Goal: Find specific page/section: Find specific page/section

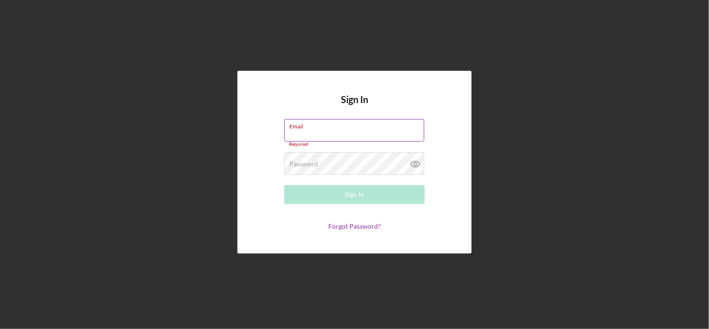
click at [341, 126] on label "Email" at bounding box center [356, 124] width 135 height 10
click at [341, 126] on input "Email" at bounding box center [354, 130] width 140 height 22
click at [424, 129] on nordpass-icon at bounding box center [424, 133] width 0 height 8
click at [348, 131] on input "Email" at bounding box center [354, 130] width 140 height 22
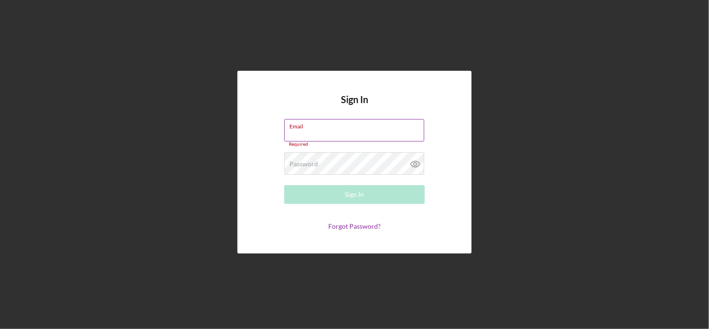
type input "[EMAIL_ADDRESS][DOMAIN_NAME]"
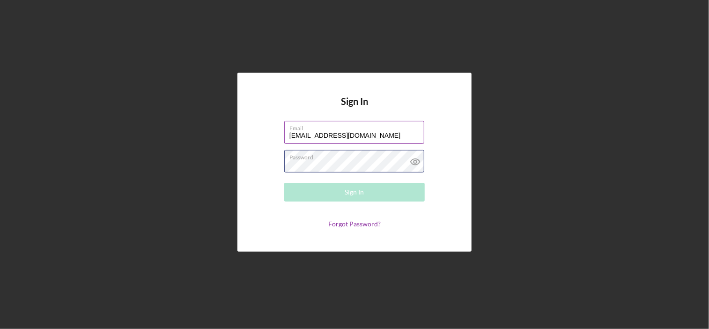
click at [342, 158] on div "Password Required" at bounding box center [354, 161] width 141 height 23
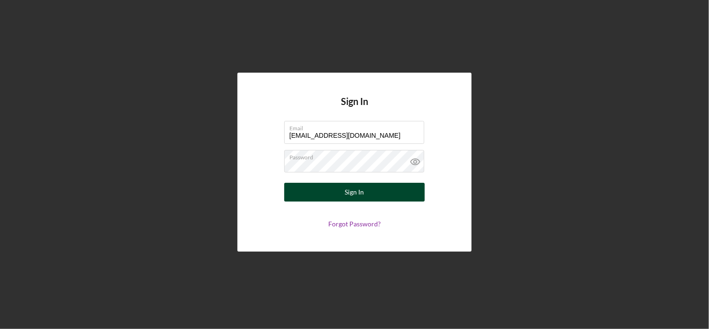
click at [346, 188] on div "Sign In" at bounding box center [354, 192] width 19 height 19
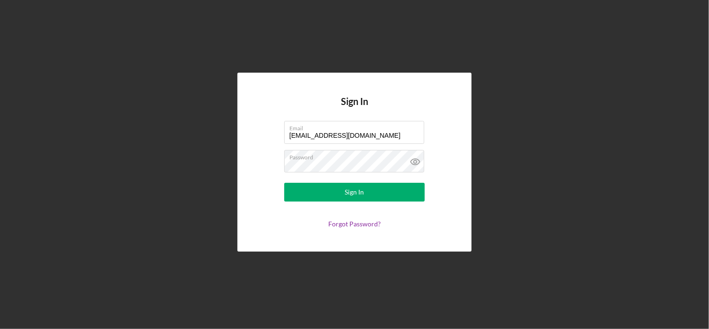
drag, startPoint x: 657, startPoint y: 4, endPoint x: 602, endPoint y: 160, distance: 165.2
click at [602, 160] on div "Sign In Email dferguson@cwcarolina.org Password Sign In Forgot Password?" at bounding box center [355, 162] width 700 height 324
click at [21, 24] on div "Sign In Email dferguson@cwcarolina.org Password Sign In Forgot Password?" at bounding box center [355, 162] width 700 height 324
click at [424, 131] on nordpass-icon at bounding box center [424, 135] width 0 height 8
click at [415, 165] on icon at bounding box center [415, 162] width 9 height 6
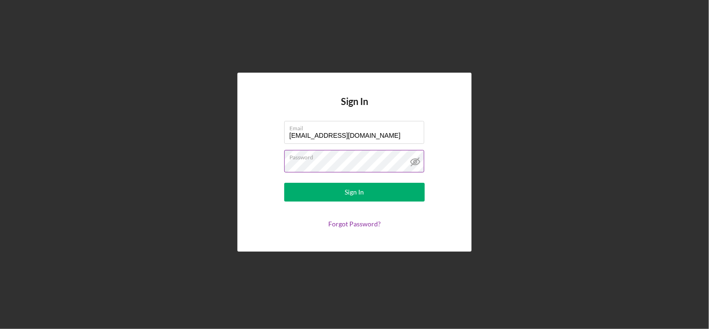
click at [415, 165] on icon at bounding box center [415, 162] width 9 height 6
click at [424, 160] on nordpass-icon at bounding box center [424, 164] width 0 height 8
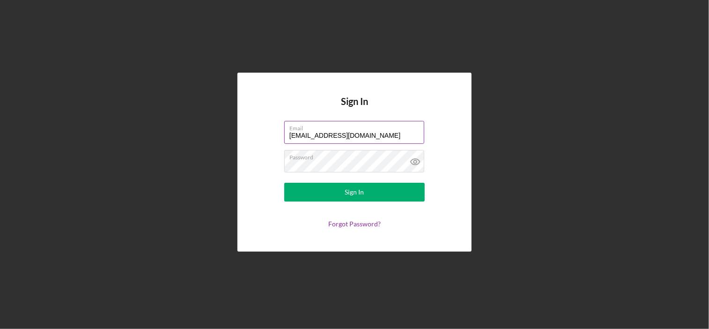
click at [424, 134] on nordpass-icon at bounding box center [424, 135] width 0 height 8
click at [372, 105] on div "Sign In Email dferguson@cwcarolina.org Password Sign In Forgot Password?" at bounding box center [354, 162] width 234 height 178
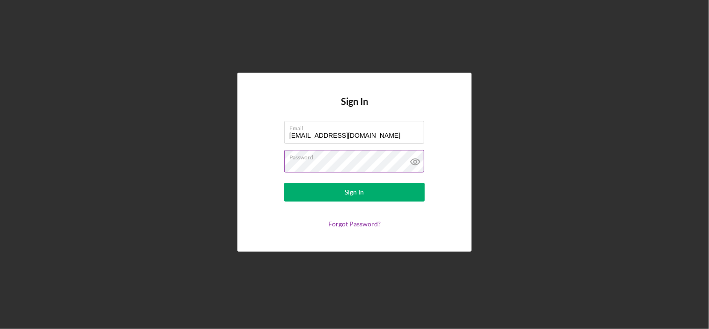
click at [328, 154] on label "Password" at bounding box center [356, 155] width 135 height 10
click at [414, 168] on icon at bounding box center [415, 161] width 23 height 23
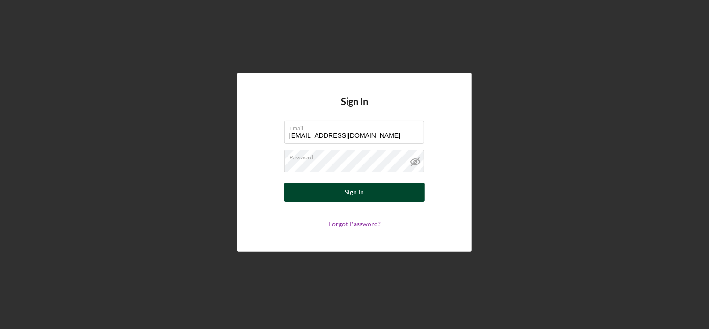
click at [393, 201] on button "Sign In" at bounding box center [354, 192] width 141 height 19
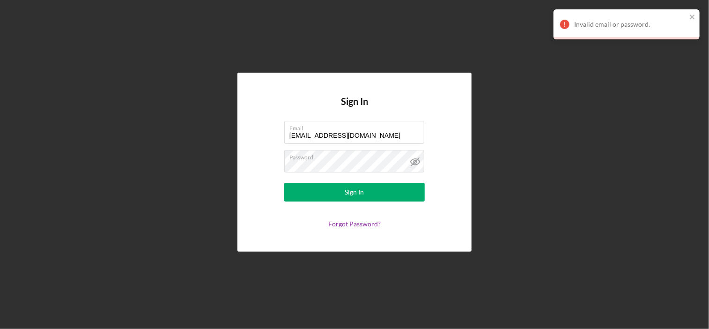
click at [0, 328] on nordpass-portal at bounding box center [0, 329] width 0 height 0
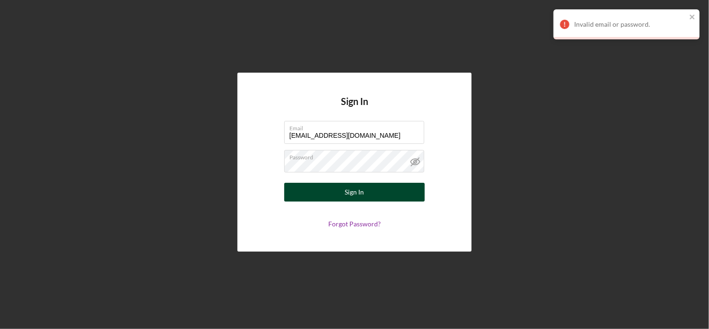
drag, startPoint x: 328, startPoint y: 200, endPoint x: 332, endPoint y: 189, distance: 12.4
click at [332, 189] on button "Sign In" at bounding box center [354, 192] width 141 height 19
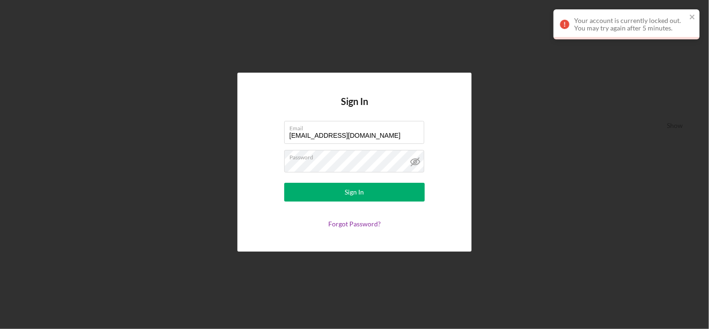
click at [0, 328] on nordpass-portal at bounding box center [0, 329] width 0 height 0
click at [696, 19] on icon "close" at bounding box center [692, 16] width 7 height 7
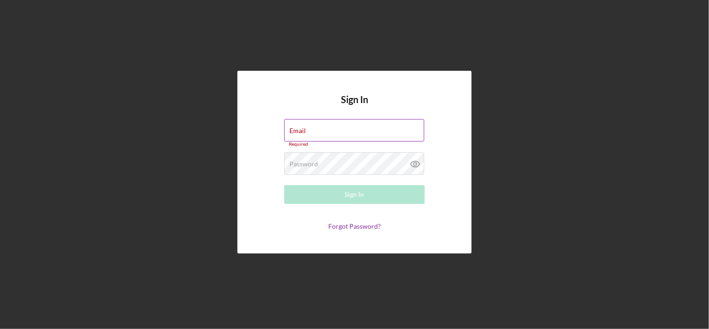
click at [424, 129] on nordpass-icon at bounding box center [424, 133] width 0 height 8
click at [452, 162] on div "Sign In Email Required Password Required Sign In Forgot Password?" at bounding box center [354, 162] width 234 height 183
click at [350, 224] on link "Forgot Password?" at bounding box center [354, 226] width 52 height 8
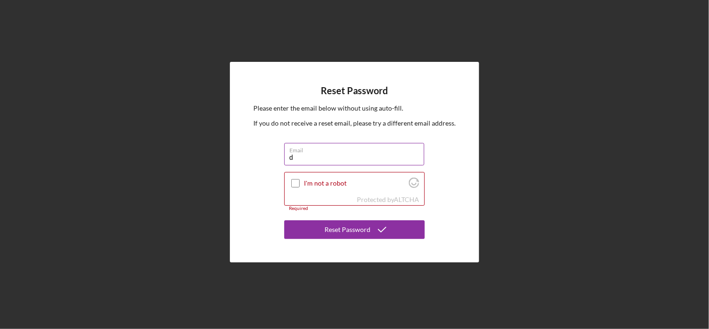
type input "[EMAIL_ADDRESS][DOMAIN_NAME]"
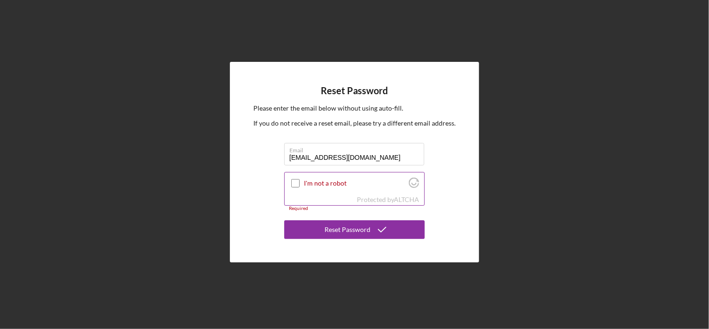
click at [295, 184] on input "I'm not a robot" at bounding box center [295, 183] width 8 height 8
checkbox input "true"
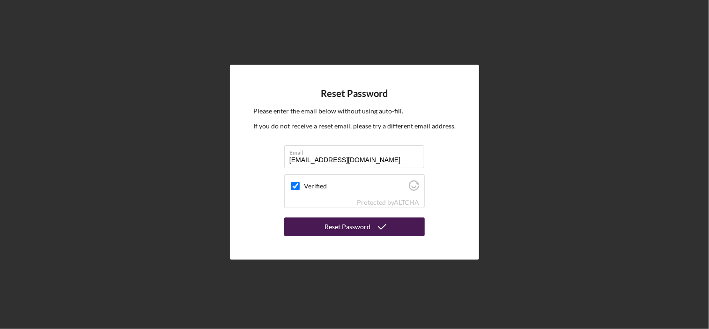
click at [366, 233] on div "Reset Password" at bounding box center [348, 226] width 46 height 19
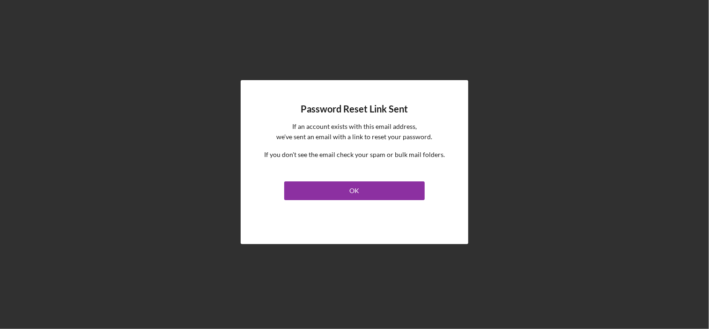
click at [357, 178] on link "OK" at bounding box center [354, 189] width 141 height 22
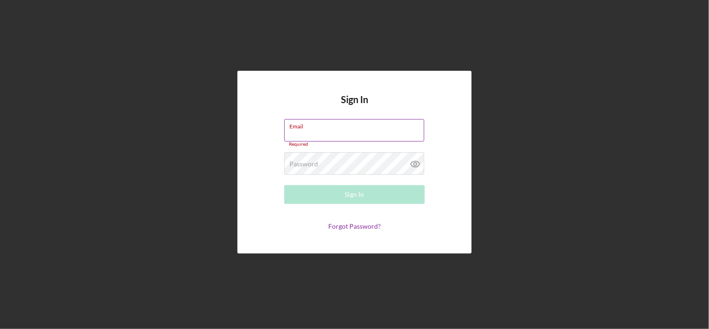
click at [312, 138] on input "Email" at bounding box center [354, 130] width 140 height 22
type input "[EMAIL_ADDRESS][DOMAIN_NAME]"
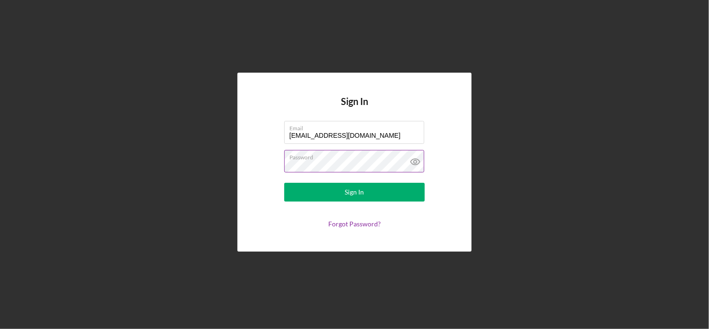
click at [420, 160] on icon at bounding box center [415, 161] width 23 height 23
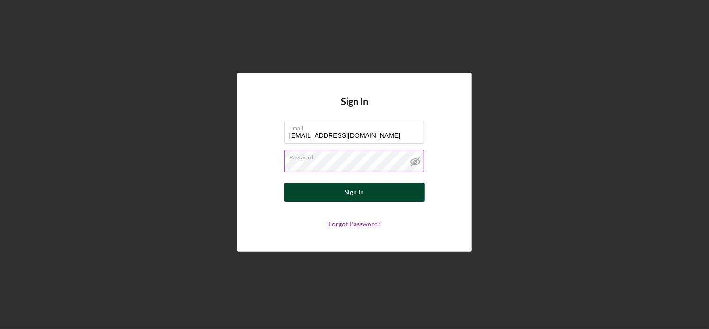
click at [388, 185] on button "Sign In" at bounding box center [354, 192] width 141 height 19
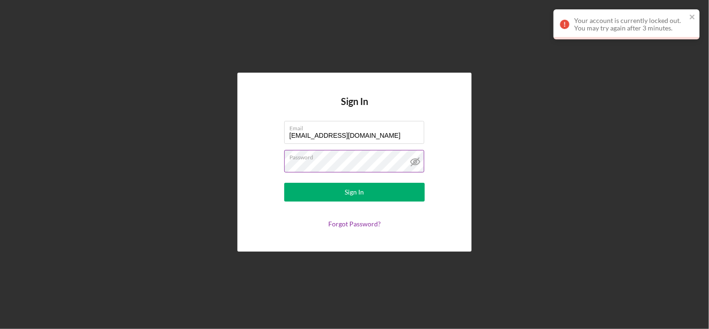
click at [0, 328] on nordpass-portal at bounding box center [0, 329] width 0 height 0
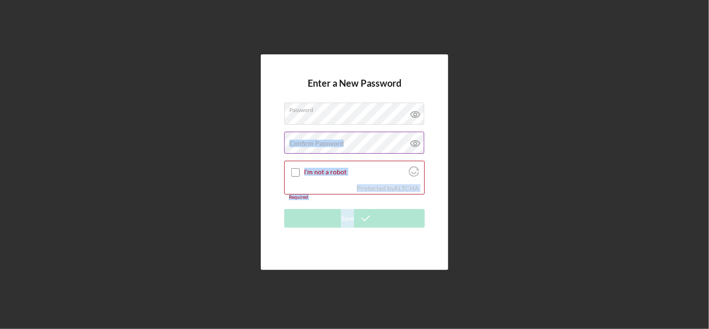
drag, startPoint x: 351, startPoint y: 234, endPoint x: 329, endPoint y: 147, distance: 89.9
click at [329, 147] on form "Enter a New Password Password Confirm Password Passwords do not match. I'm not …" at bounding box center [354, 162] width 141 height 169
click at [329, 147] on label "Confirm Password" at bounding box center [316, 143] width 54 height 7
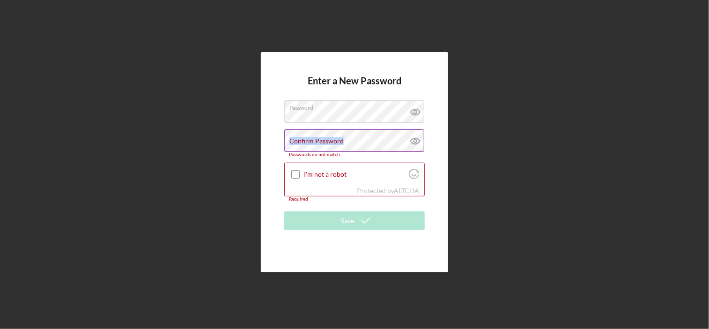
drag, startPoint x: 329, startPoint y: 147, endPoint x: 309, endPoint y: 139, distance: 21.2
click at [309, 139] on label "Confirm Password" at bounding box center [316, 140] width 54 height 7
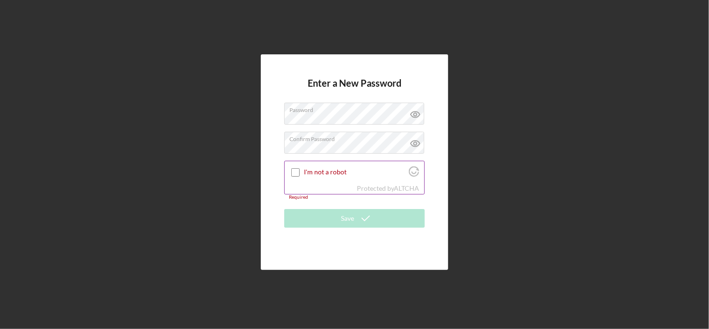
click at [292, 170] on input "I'm not a robot" at bounding box center [295, 172] width 8 height 8
checkbox input "true"
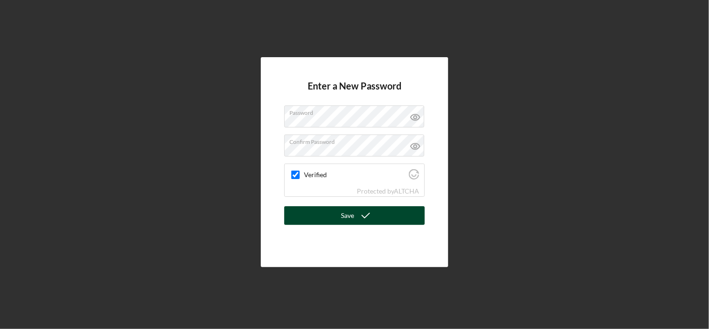
click at [309, 213] on button "Save" at bounding box center [354, 215] width 141 height 19
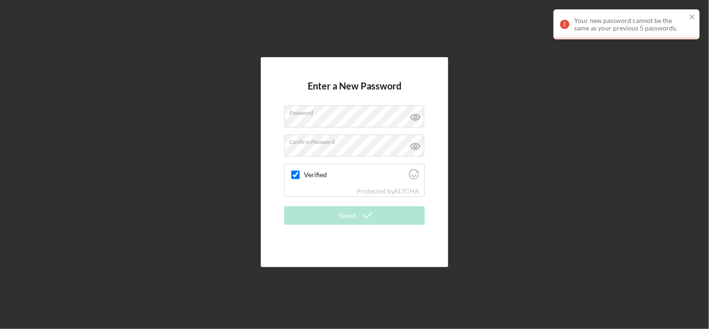
click at [0, 328] on nordpass-portal at bounding box center [0, 329] width 0 height 0
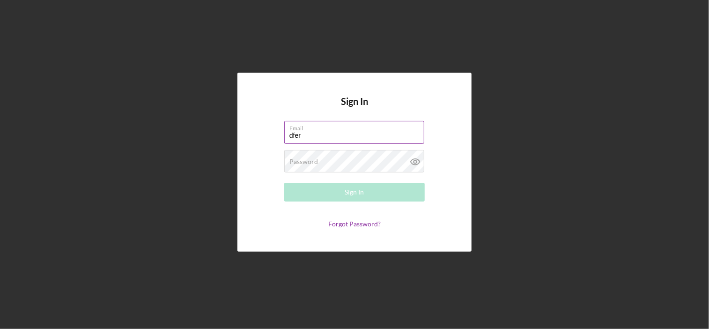
type input "[EMAIL_ADDRESS][DOMAIN_NAME]"
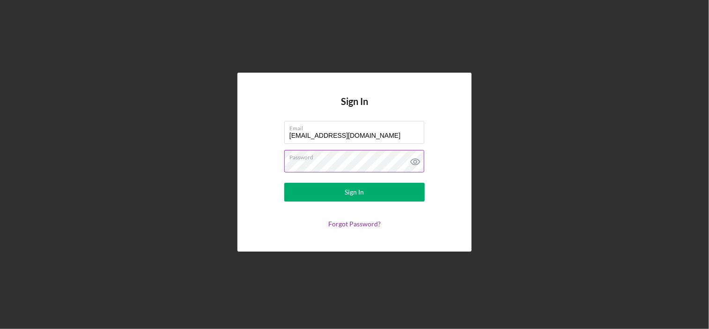
click at [416, 163] on icon at bounding box center [415, 161] width 3 height 3
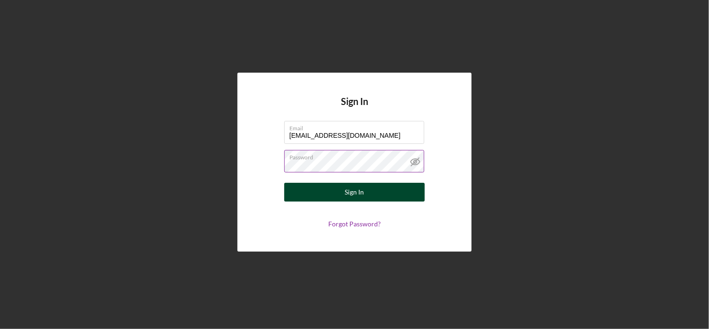
click at [399, 189] on button "Sign In" at bounding box center [354, 192] width 141 height 19
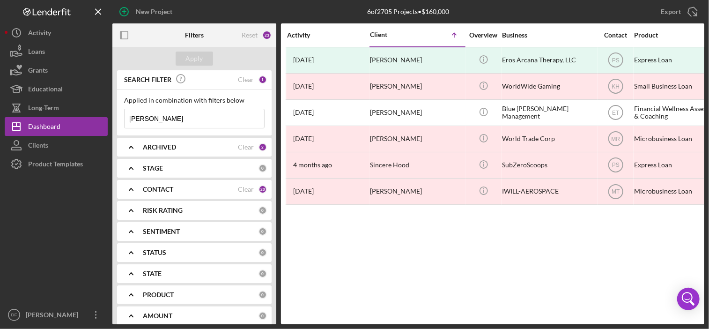
click at [0, 328] on nordpass-portal at bounding box center [0, 329] width 0 height 0
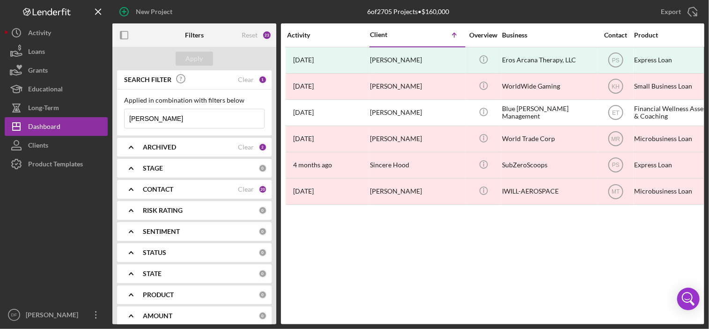
click at [0, 328] on nordpass-portal at bounding box center [0, 329] width 0 height 0
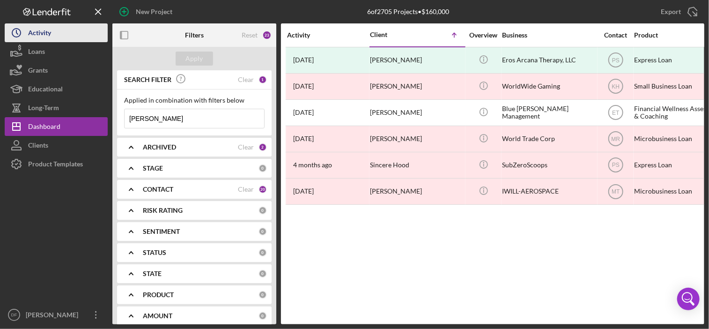
click at [22, 38] on icon "Icon/History" at bounding box center [16, 32] width 23 height 23
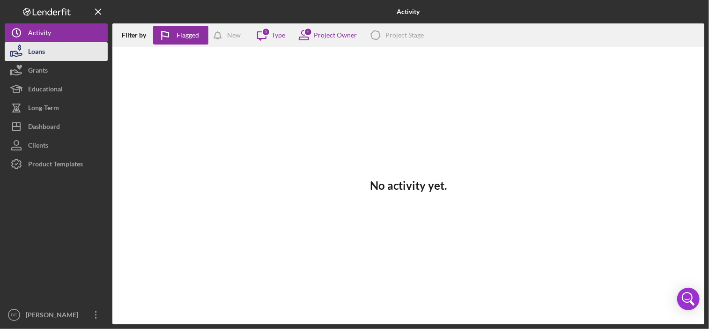
click at [44, 60] on div "Loans" at bounding box center [36, 52] width 17 height 21
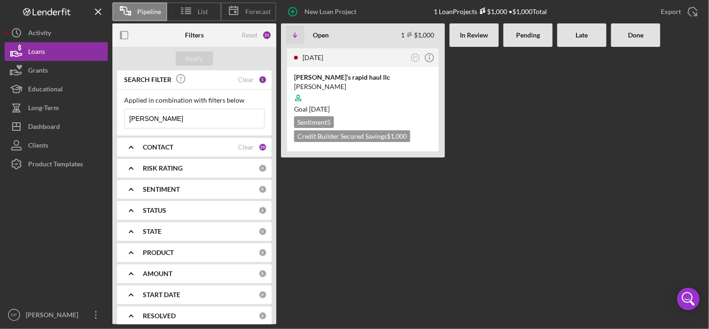
click at [179, 111] on input "Tirell Williams" at bounding box center [195, 118] width 140 height 19
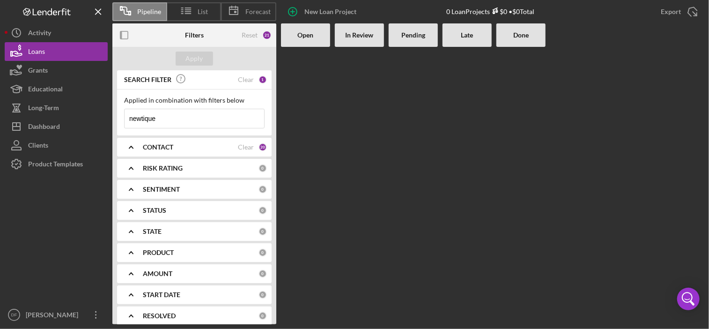
type input "newtique"
click at [195, 149] on div "CONTACT" at bounding box center [190, 146] width 95 height 7
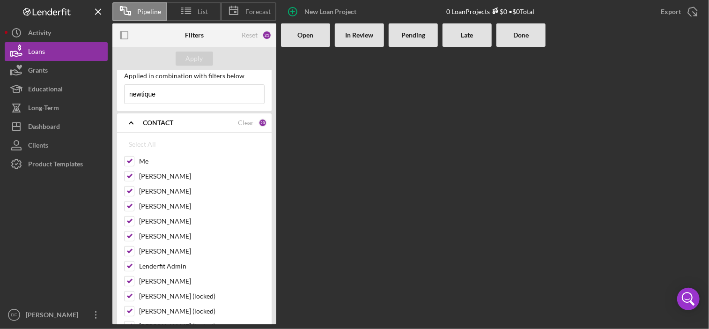
scroll to position [24, 0]
click at [184, 120] on div "CONTACT" at bounding box center [190, 122] width 95 height 7
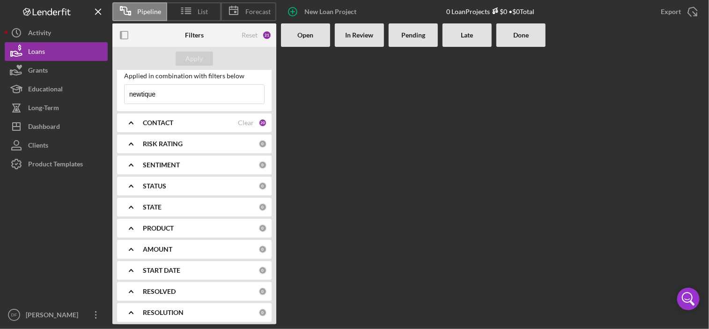
click at [177, 148] on div "RISK RATING 0" at bounding box center [205, 143] width 124 height 19
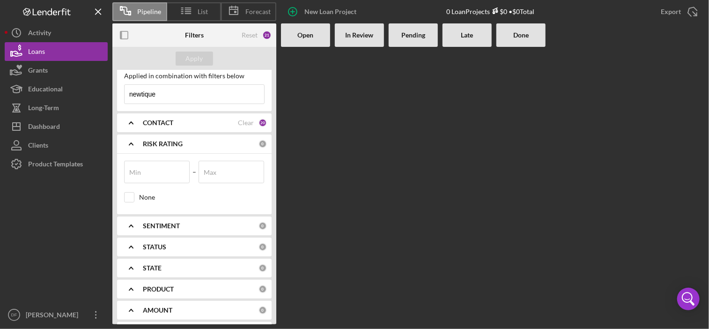
click at [177, 147] on div "RISK RATING 0" at bounding box center [205, 144] width 124 height 8
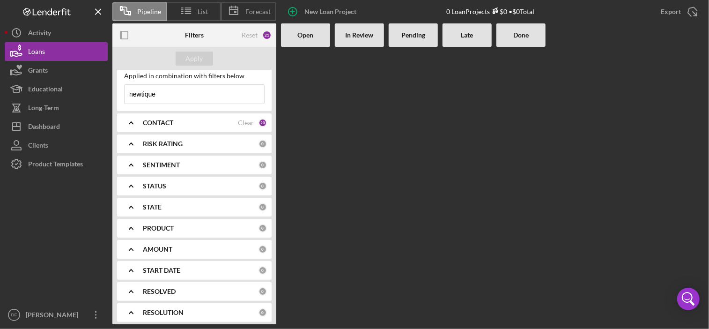
click at [182, 124] on div "CONTACT" at bounding box center [190, 122] width 95 height 7
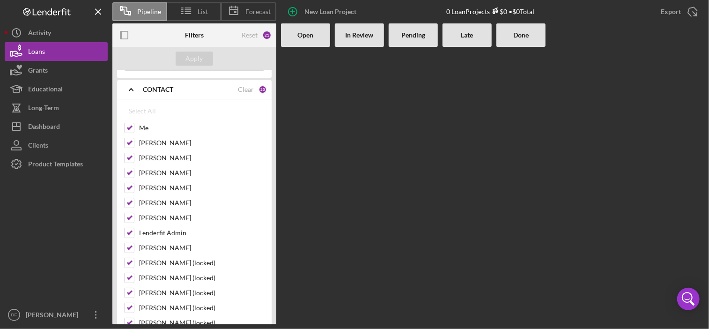
scroll to position [47, 0]
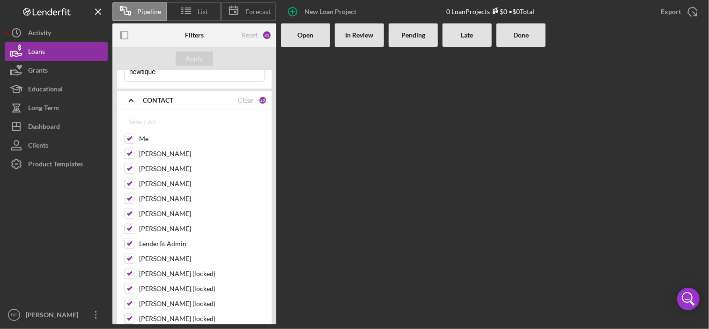
click at [178, 102] on div "CONTACT" at bounding box center [190, 99] width 95 height 7
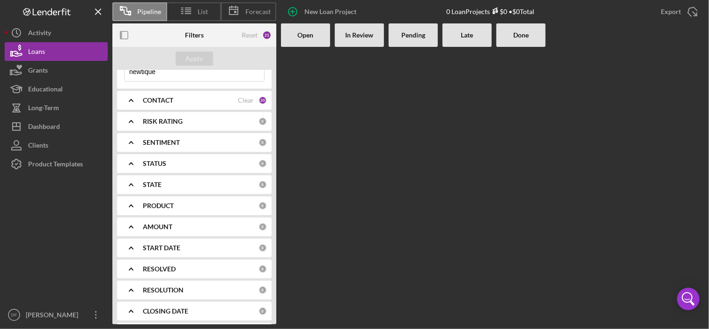
click at [530, 38] on div "Done" at bounding box center [521, 34] width 40 height 7
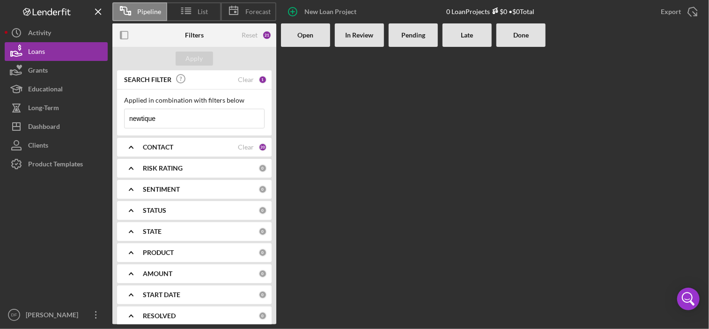
click at [166, 120] on input "newtique" at bounding box center [195, 118] width 140 height 19
type input "clemson"
click at [254, 79] on div "SEARCH FILTER Clear 1" at bounding box center [194, 79] width 145 height 21
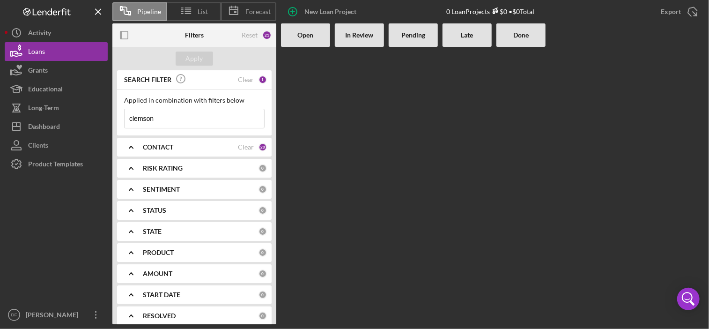
click at [260, 149] on div "20" at bounding box center [263, 147] width 8 height 8
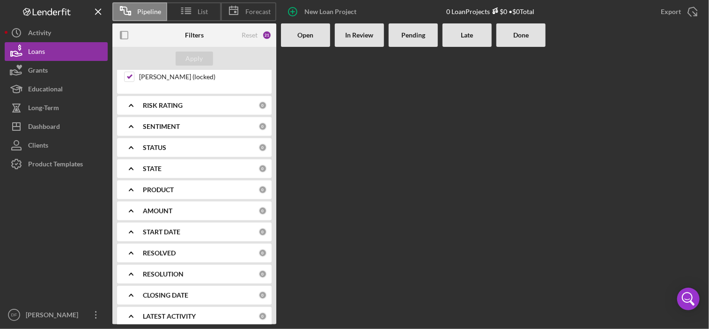
scroll to position [397, 0]
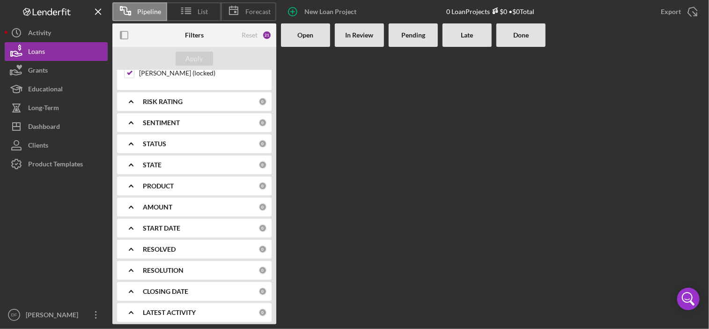
click at [206, 288] on div "CLOSING DATE" at bounding box center [201, 291] width 116 height 7
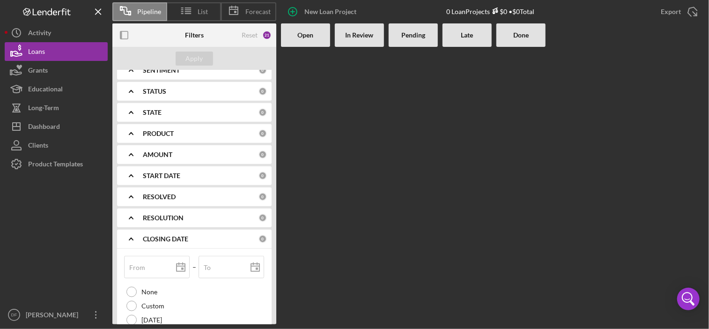
scroll to position [451, 0]
click at [200, 234] on div "CLOSING DATE" at bounding box center [201, 237] width 116 height 7
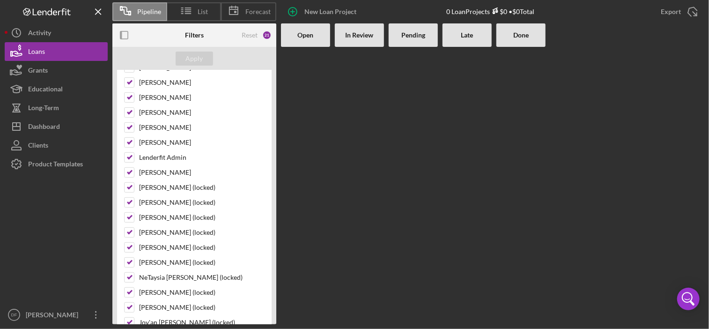
scroll to position [0, 0]
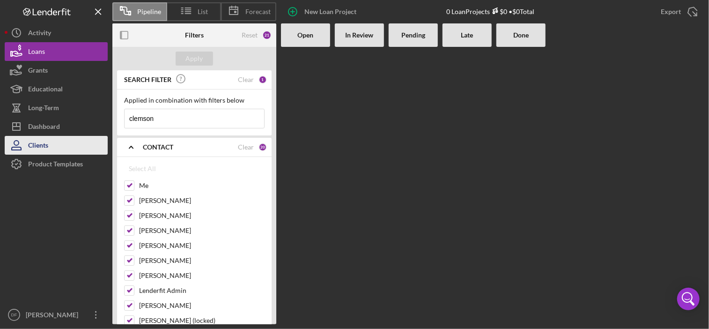
click at [86, 141] on button "Clients" at bounding box center [56, 145] width 103 height 19
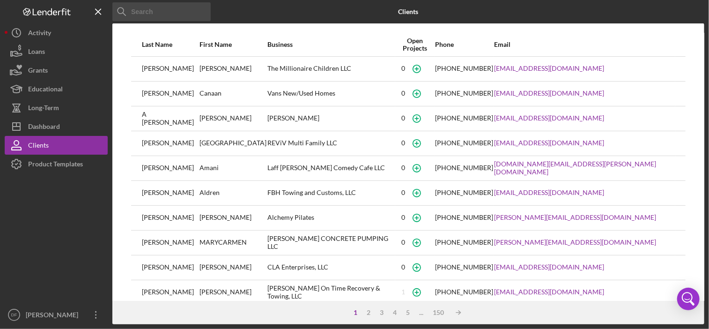
click at [163, 17] on input at bounding box center [161, 11] width 98 height 19
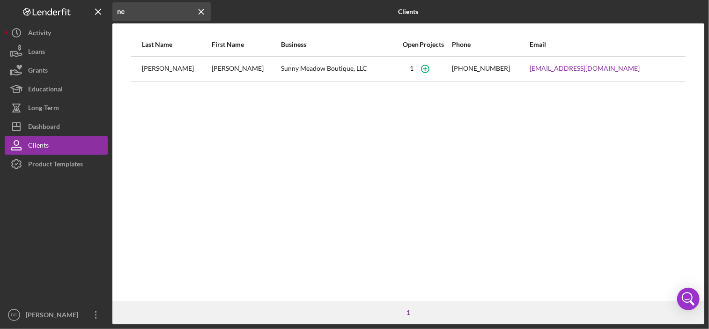
type input "n"
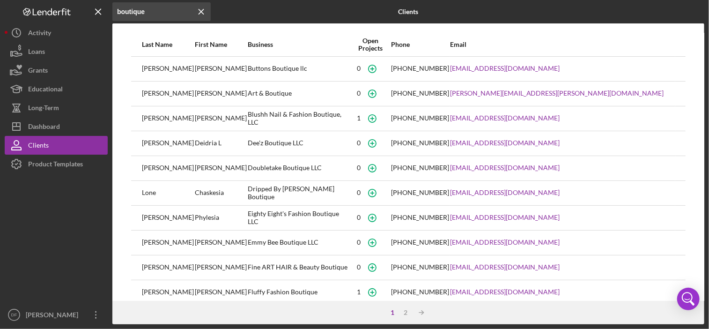
type input "boutique"
click at [267, 144] on div "Dee'z Boutique LLC" at bounding box center [299, 143] width 103 height 23
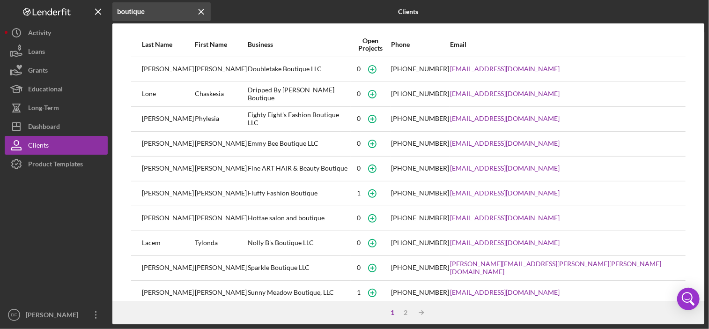
scroll to position [135, 0]
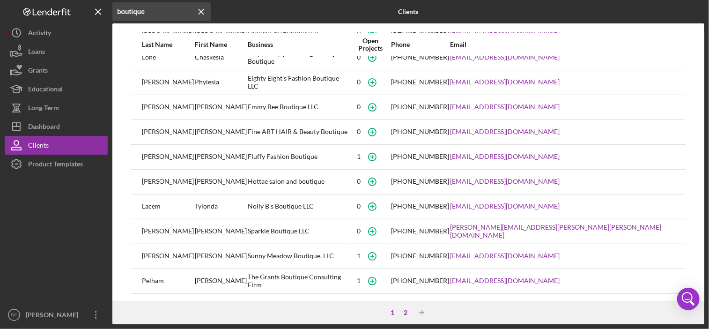
click at [407, 309] on div "2" at bounding box center [405, 312] width 13 height 7
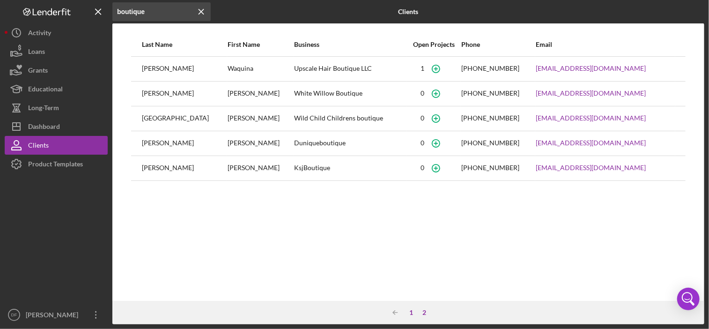
click at [410, 313] on div "1" at bounding box center [411, 312] width 13 height 7
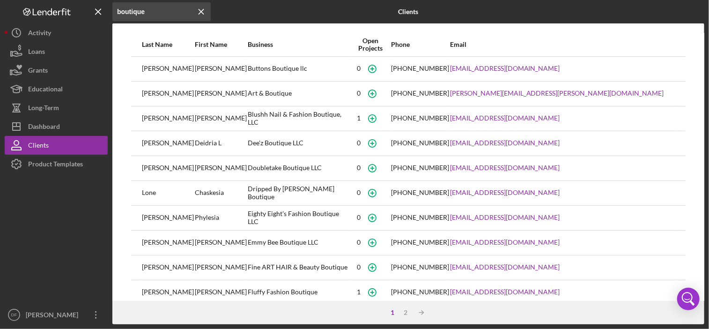
click at [390, 222] on div "0" at bounding box center [370, 217] width 39 height 23
click at [32, 0] on div "Logo-Reversed Created with Sketch. Icon/Menu Close" at bounding box center [56, 11] width 103 height 23
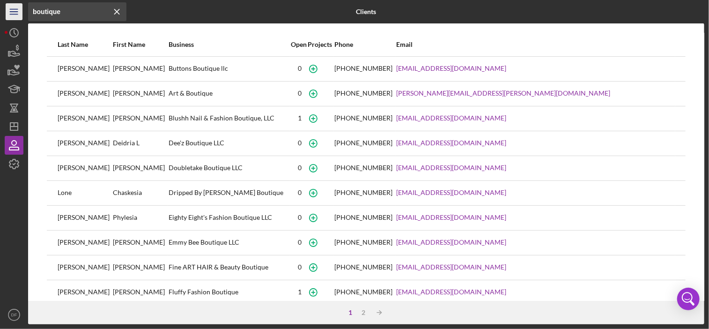
click at [20, 11] on icon "Icon/Menu" at bounding box center [14, 11] width 21 height 21
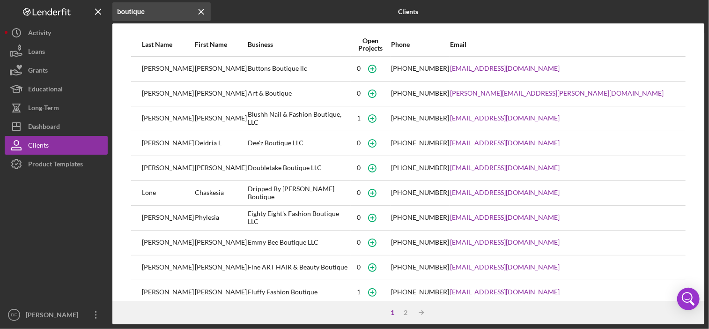
click at [44, 20] on div "Logo-Reversed Created with Sketch. Icon/Menu Close" at bounding box center [56, 11] width 103 height 23
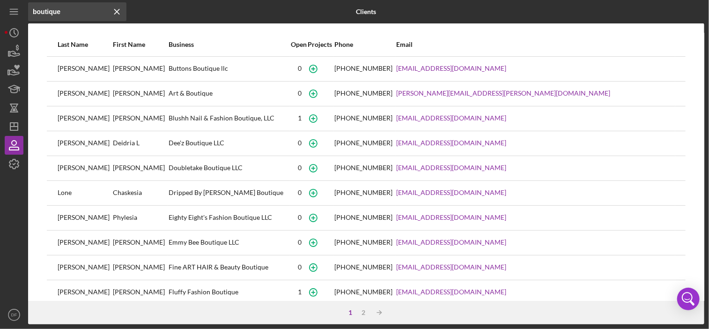
click at [44, 20] on input "boutique" at bounding box center [77, 11] width 98 height 19
click at [19, 32] on icon "Icon/History" at bounding box center [13, 32] width 23 height 23
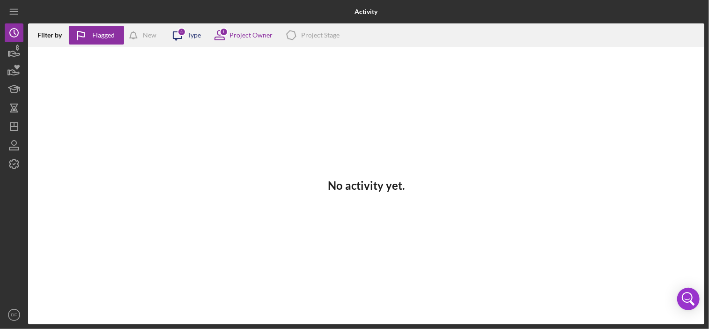
click at [185, 44] on icon "Icon/Message" at bounding box center [177, 34] width 23 height 23
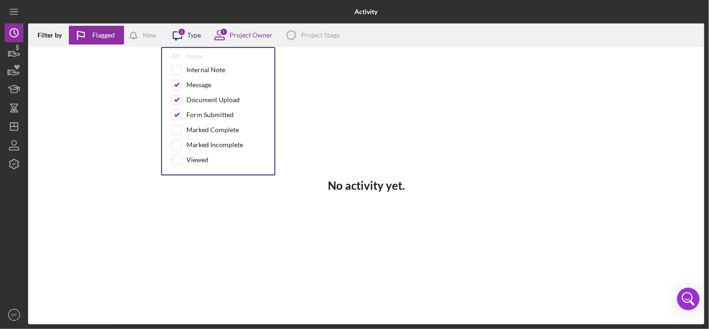
click at [195, 30] on div "Icon/Message 3 Type" at bounding box center [183, 34] width 35 height 23
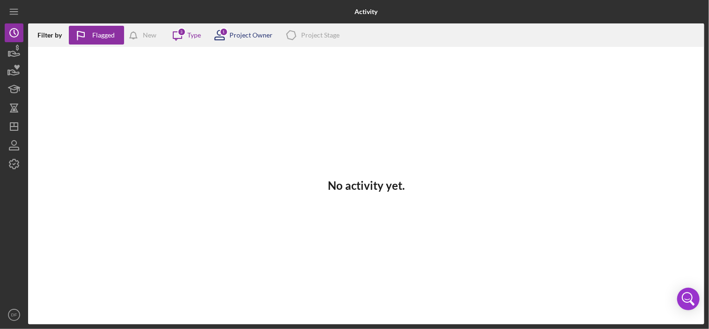
click at [230, 27] on icon at bounding box center [219, 34] width 23 height 23
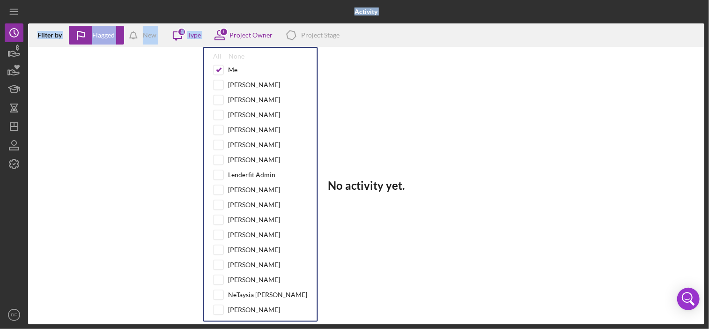
drag, startPoint x: 210, startPoint y: 31, endPoint x: 120, endPoint y: -44, distance: 117.0
click at [120, 0] on html "Activity Filter by Flagged New Icon/Message 3 Type 1 Project Owner All None Me …" at bounding box center [354, 164] width 709 height 329
